Goal: Information Seeking & Learning: Learn about a topic

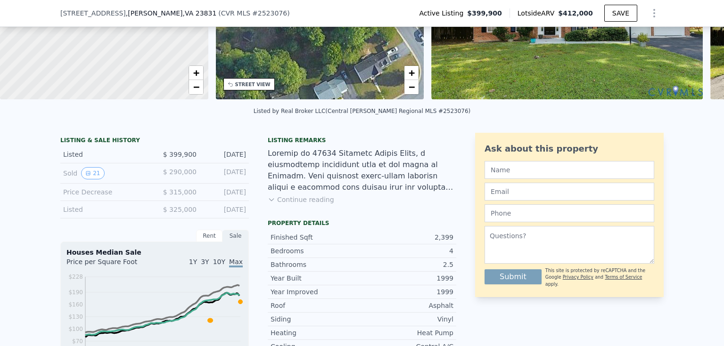
scroll to position [122, 0]
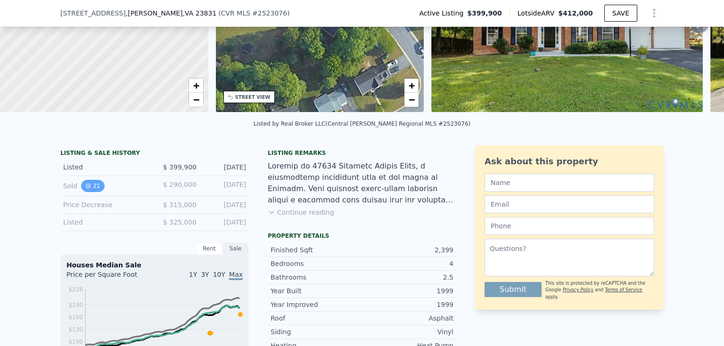
click at [92, 192] on button "21" at bounding box center [92, 186] width 23 height 12
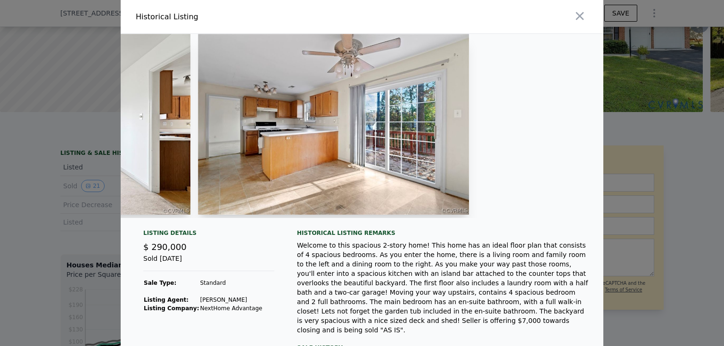
scroll to position [0, 1644]
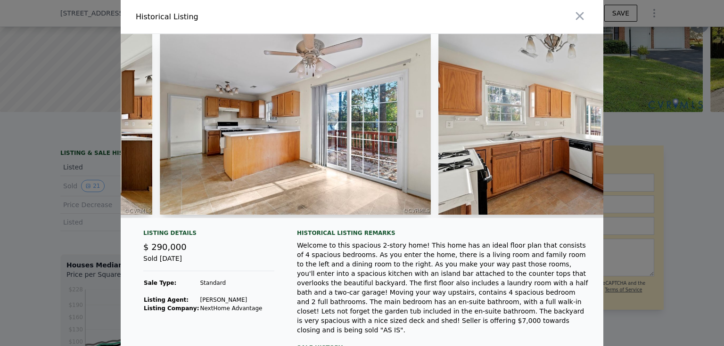
click at [90, 152] on div at bounding box center [362, 173] width 724 height 346
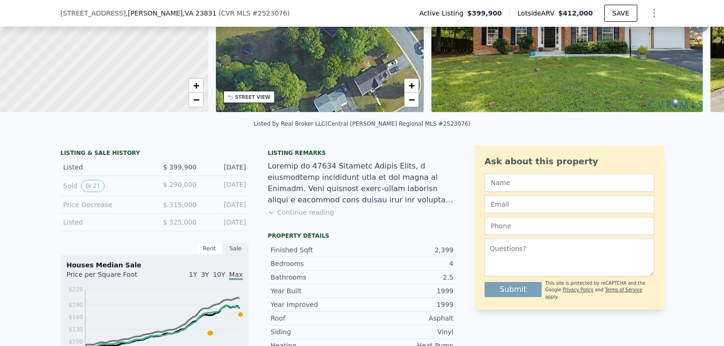
scroll to position [3, 0]
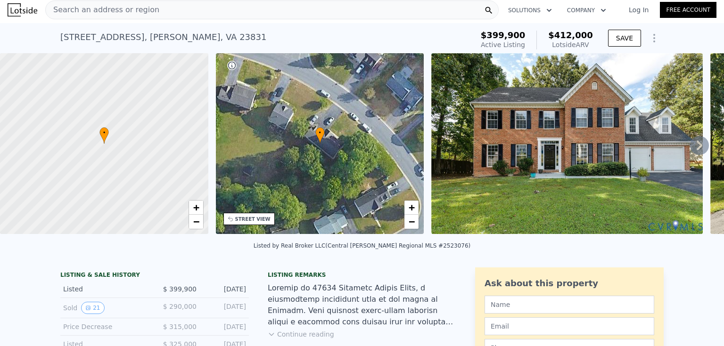
click at [179, 46] on div "[STREET_ADDRESS][PERSON_NAME] Active at $399,900 (~ARV $412k )" at bounding box center [264, 40] width 409 height 26
click at [173, 38] on div "[STREET_ADDRESS][PERSON_NAME]" at bounding box center [163, 37] width 206 height 13
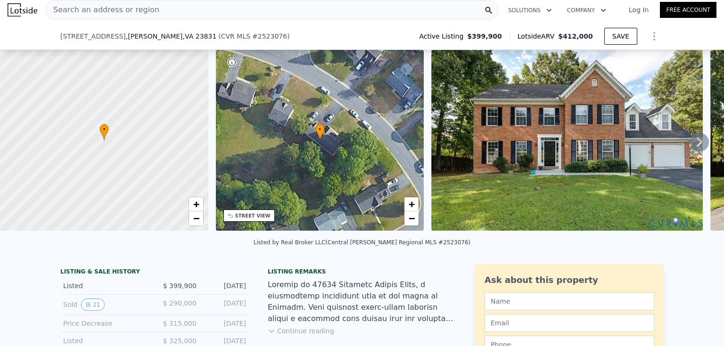
scroll to position [251, 0]
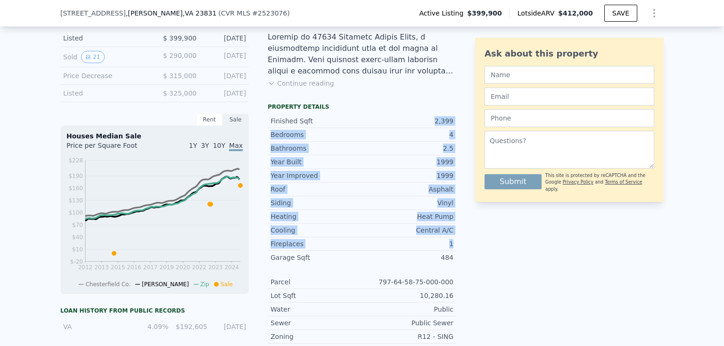
drag, startPoint x: 437, startPoint y: 131, endPoint x: 455, endPoint y: 257, distance: 127.6
click at [455, 256] on div "LISTING & SALE HISTORY Listed $ 399,900 [DATE] Sold 21 $ 290,000 [DATE] Price D…" at bounding box center [361, 236] width 603 height 440
click at [455, 258] on div "LISTING & SALE HISTORY Listed $ 399,900 [DATE] Sold 21 $ 290,000 [DATE] Price D…" at bounding box center [361, 236] width 603 height 440
drag, startPoint x: 447, startPoint y: 252, endPoint x: 417, endPoint y: 116, distance: 138.5
click at [417, 116] on div "LISTING & SALE HISTORY Listed $ 399,900 [DATE] Sold 21 $ 290,000 [DATE] Price D…" at bounding box center [361, 236] width 603 height 440
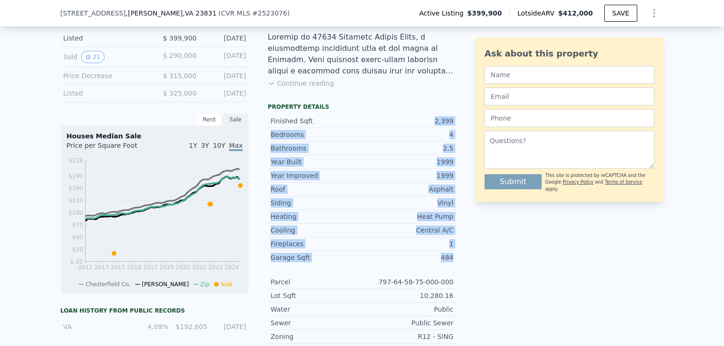
click at [417, 116] on div "Finished Sqft 2,399 Bedrooms 4 Bathrooms 2.5 Year Built 1999 Year Improved 1999…" at bounding box center [362, 254] width 189 height 287
drag, startPoint x: 417, startPoint y: 120, endPoint x: 457, endPoint y: 260, distance: 146.2
click at [457, 260] on div "LISTING & SALE HISTORY Listed $ 399,900 [DATE] Sold 21 $ 290,000 [DATE] Price D…" at bounding box center [361, 236] width 603 height 440
drag, startPoint x: 457, startPoint y: 260, endPoint x: 401, endPoint y: 128, distance: 143.8
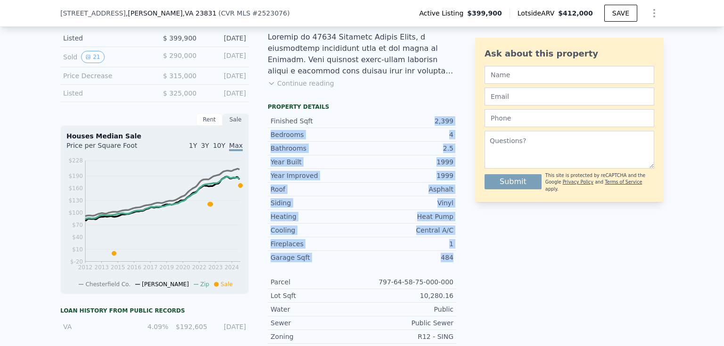
click at [401, 129] on div "LISTING & SALE HISTORY Listed $ 399,900 [DATE] Sold 21 $ 290,000 [DATE] Price D…" at bounding box center [361, 236] width 603 height 440
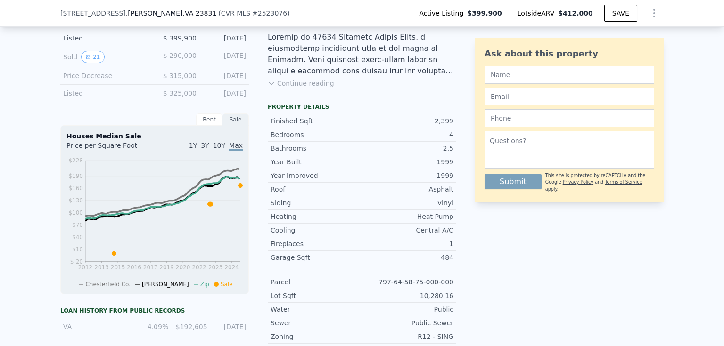
click at [331, 99] on div "Listing remarks Continue reading" at bounding box center [362, 59] width 189 height 79
click at [299, 86] on button "Continue reading" at bounding box center [301, 83] width 66 height 9
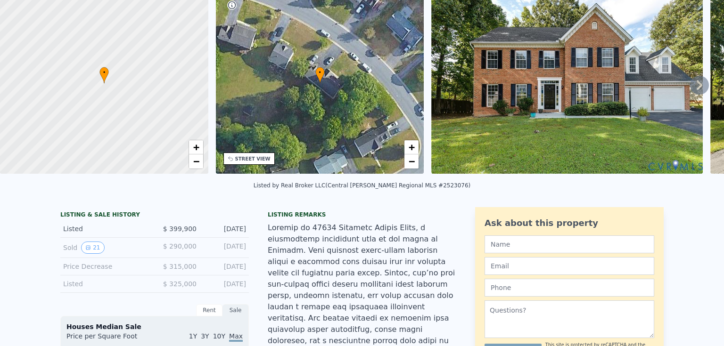
scroll to position [3, 0]
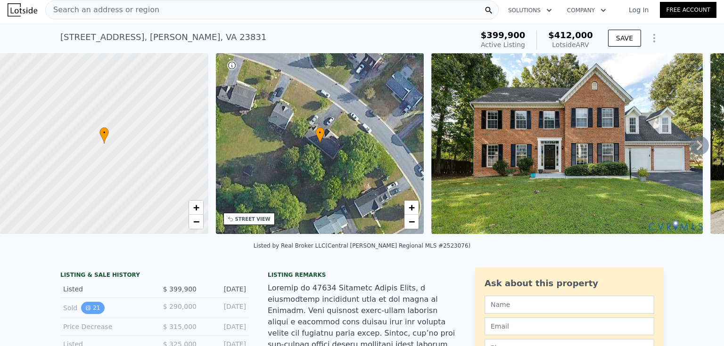
click at [88, 312] on button "21" at bounding box center [92, 308] width 23 height 12
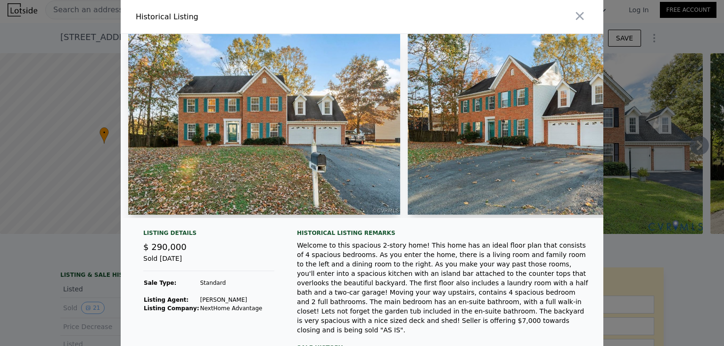
scroll to position [60, 0]
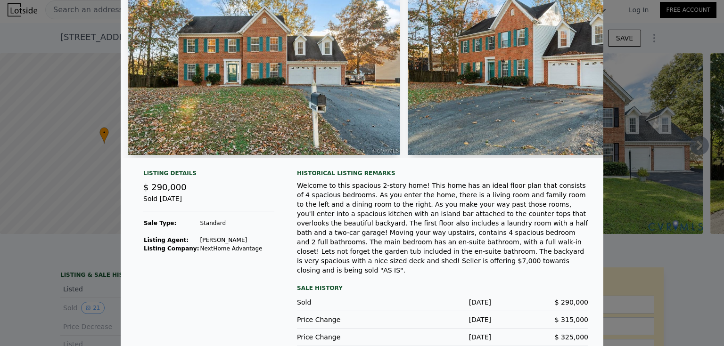
click at [178, 132] on img at bounding box center [264, 64] width 272 height 181
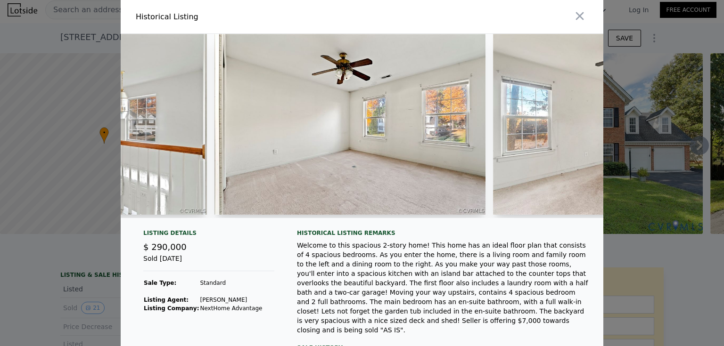
scroll to position [0, 2979]
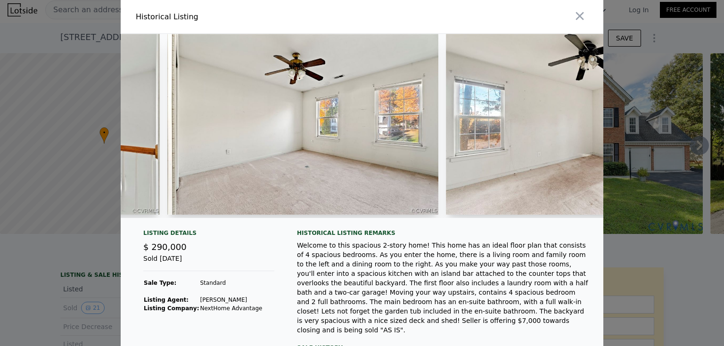
drag, startPoint x: 428, startPoint y: 222, endPoint x: 435, endPoint y: 222, distance: 7.1
click at [435, 222] on div at bounding box center [362, 130] width 483 height 192
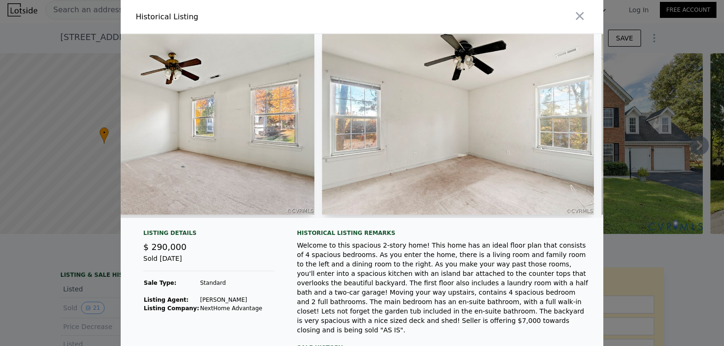
scroll to position [0, 3296]
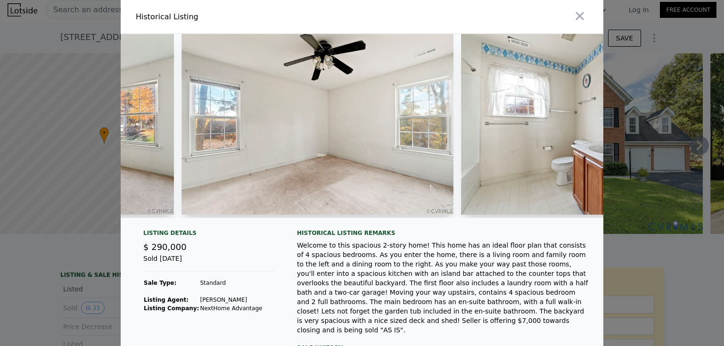
click at [452, 222] on div at bounding box center [362, 130] width 483 height 192
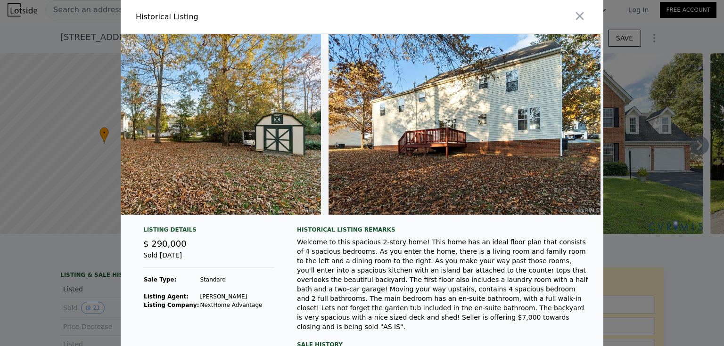
scroll to position [0, 5395]
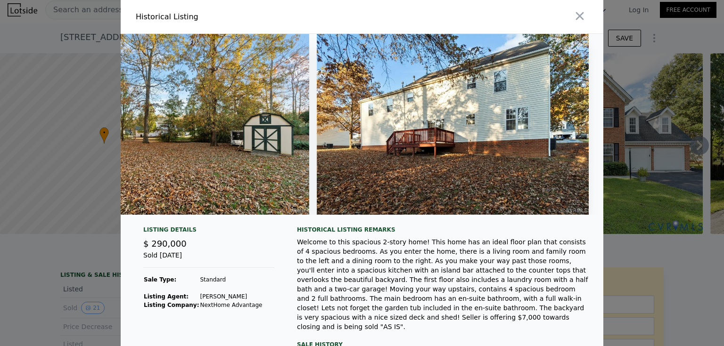
click at [376, 258] on div "Welcome to this spacious 2-story home! This home has an ideal floor plan that c…" at bounding box center [442, 285] width 291 height 94
click at [348, 238] on div "Historical Listing remarks Welcome to this spacious 2-story home! This home has…" at bounding box center [442, 279] width 291 height 106
click at [348, 234] on div "Historical Listing remarks" at bounding box center [442, 230] width 291 height 8
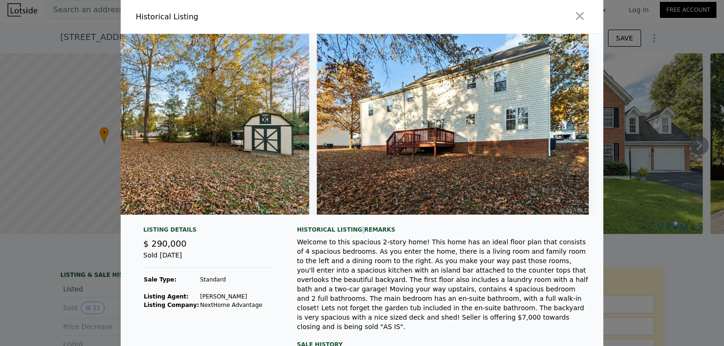
click at [348, 234] on div "Historical Listing remarks" at bounding box center [442, 230] width 291 height 8
click at [347, 234] on div "Historical Listing remarks" at bounding box center [442, 230] width 291 height 8
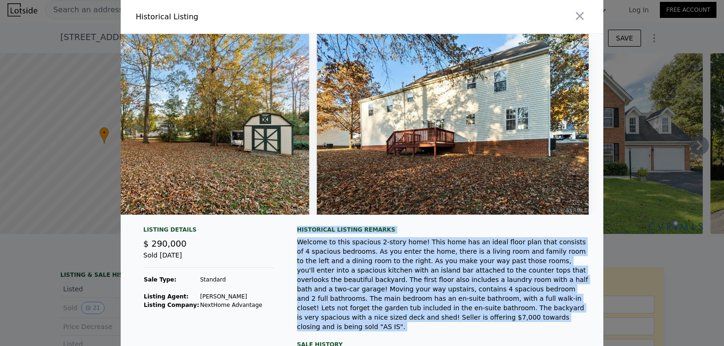
drag, startPoint x: 347, startPoint y: 235, endPoint x: 396, endPoint y: 310, distance: 89.1
click at [396, 310] on div "Historical Listing remarks Welcome to this spacious 2-story home! This home has…" at bounding box center [442, 279] width 291 height 106
click at [398, 303] on div "Welcome to this spacious 2-story home! This home has an ideal floor plan that c…" at bounding box center [442, 285] width 291 height 94
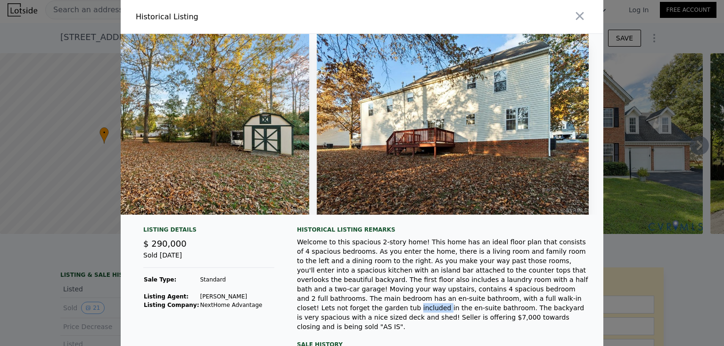
click at [398, 303] on div "Welcome to this spacious 2-story home! This home has an ideal floor plan that c…" at bounding box center [442, 285] width 291 height 94
click at [398, 302] on div "Welcome to this spacious 2-story home! This home has an ideal floor plan that c…" at bounding box center [442, 285] width 291 height 94
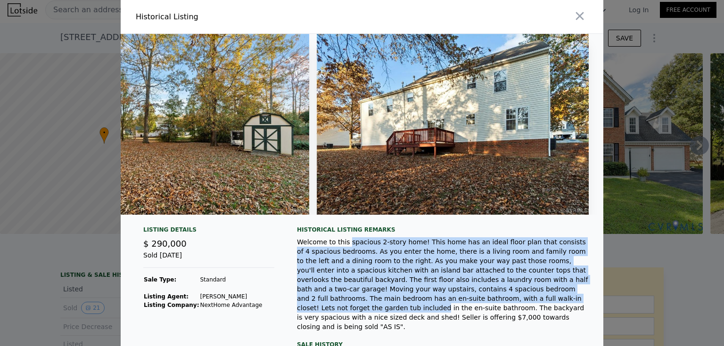
drag, startPoint x: 398, startPoint y: 302, endPoint x: 354, endPoint y: 238, distance: 77.0
click at [354, 238] on div "Historical Listing remarks Welcome to this spacious 2-story home! This home has…" at bounding box center [442, 279] width 291 height 106
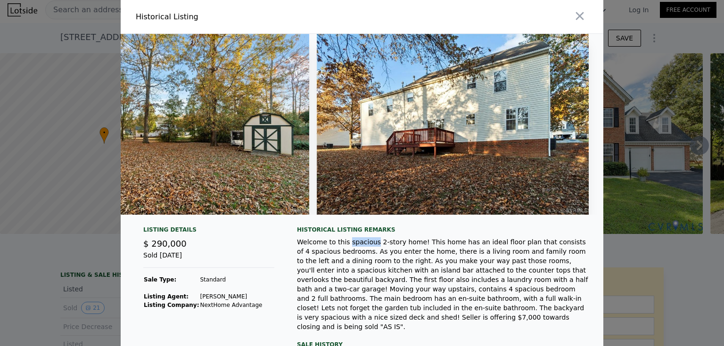
click at [354, 238] on div "Historical Listing remarks Welcome to this spacious 2-story home! This home has…" at bounding box center [442, 279] width 291 height 106
click at [351, 232] on div "Historical Listing remarks" at bounding box center [442, 230] width 291 height 8
click at [351, 231] on div "Historical Listing remarks" at bounding box center [442, 230] width 291 height 8
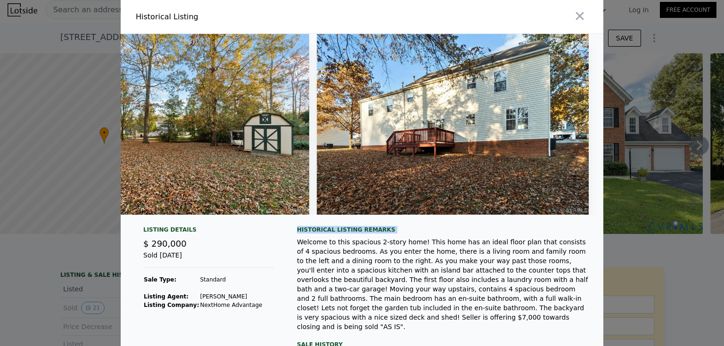
click at [351, 231] on div "Historical Listing remarks" at bounding box center [442, 230] width 291 height 8
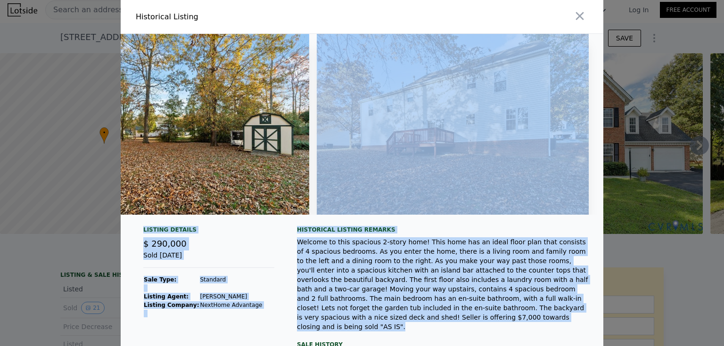
drag, startPoint x: 544, startPoint y: 316, endPoint x: 329, endPoint y: 227, distance: 232.6
click at [329, 227] on div "Listing Details $ 290,000 Sold [DATE] Sale Type: Standard Listing Agent: [PERSO…" at bounding box center [362, 226] width 483 height 384
click at [337, 244] on div "Welcome to this spacious 2-story home! This home has an ideal floor plan that c…" at bounding box center [442, 285] width 291 height 94
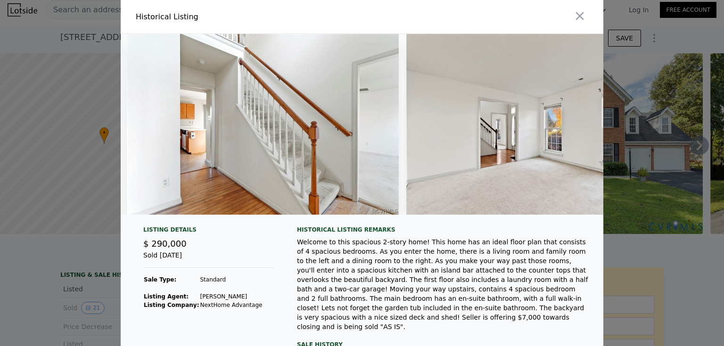
scroll to position [0, 451]
